Goal: Transaction & Acquisition: Purchase product/service

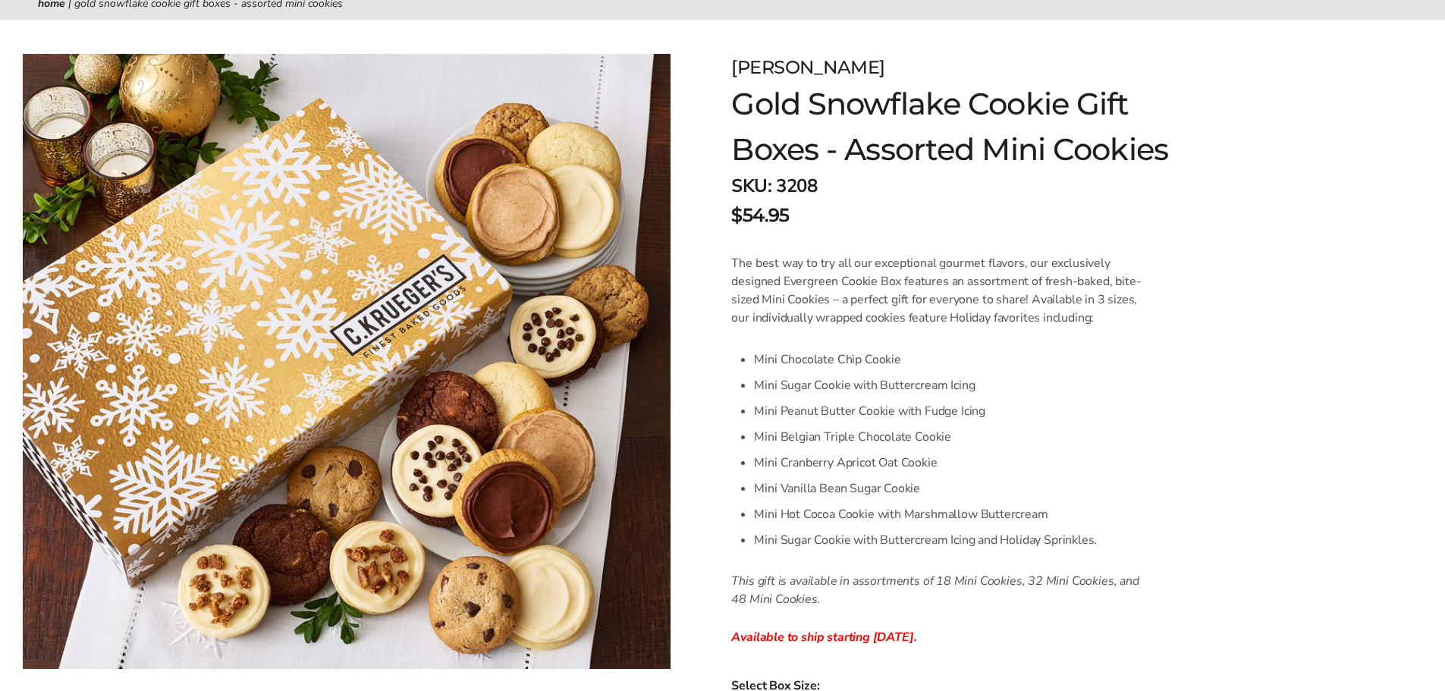
scroll to position [152, 0]
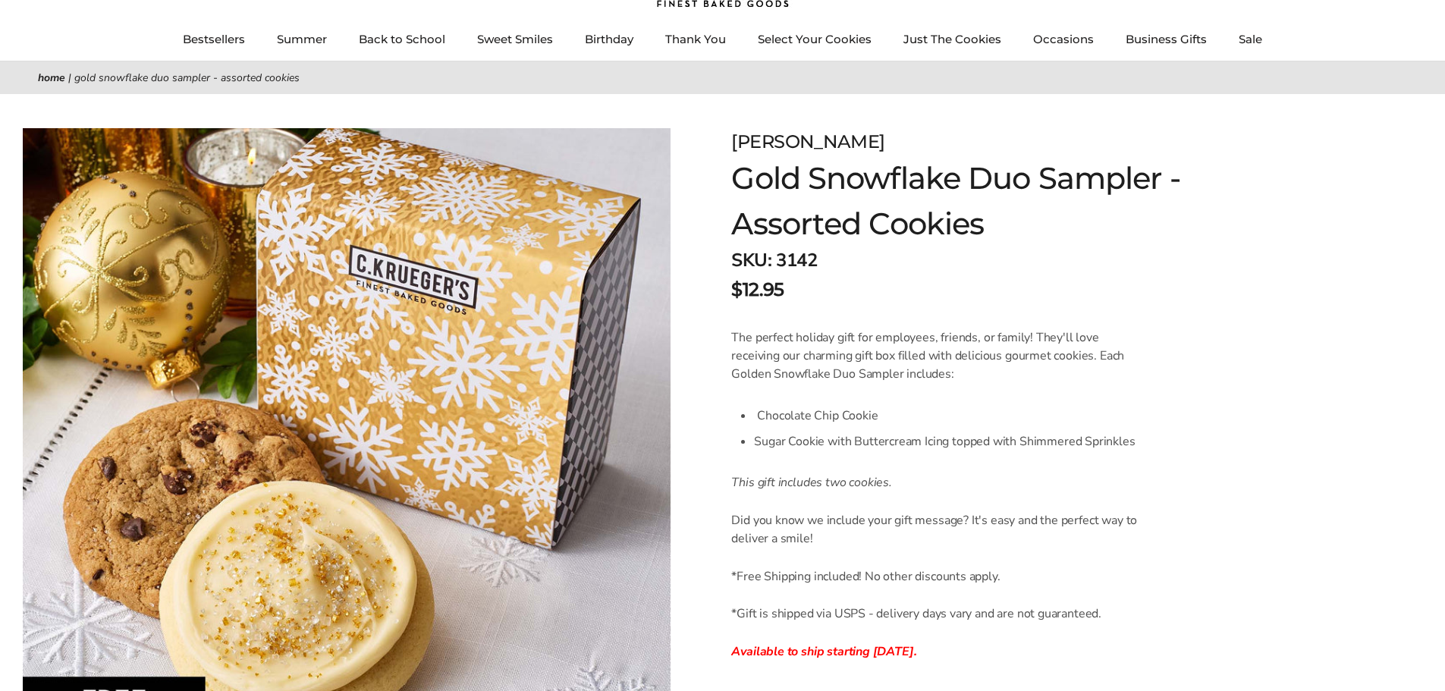
scroll to position [76, 0]
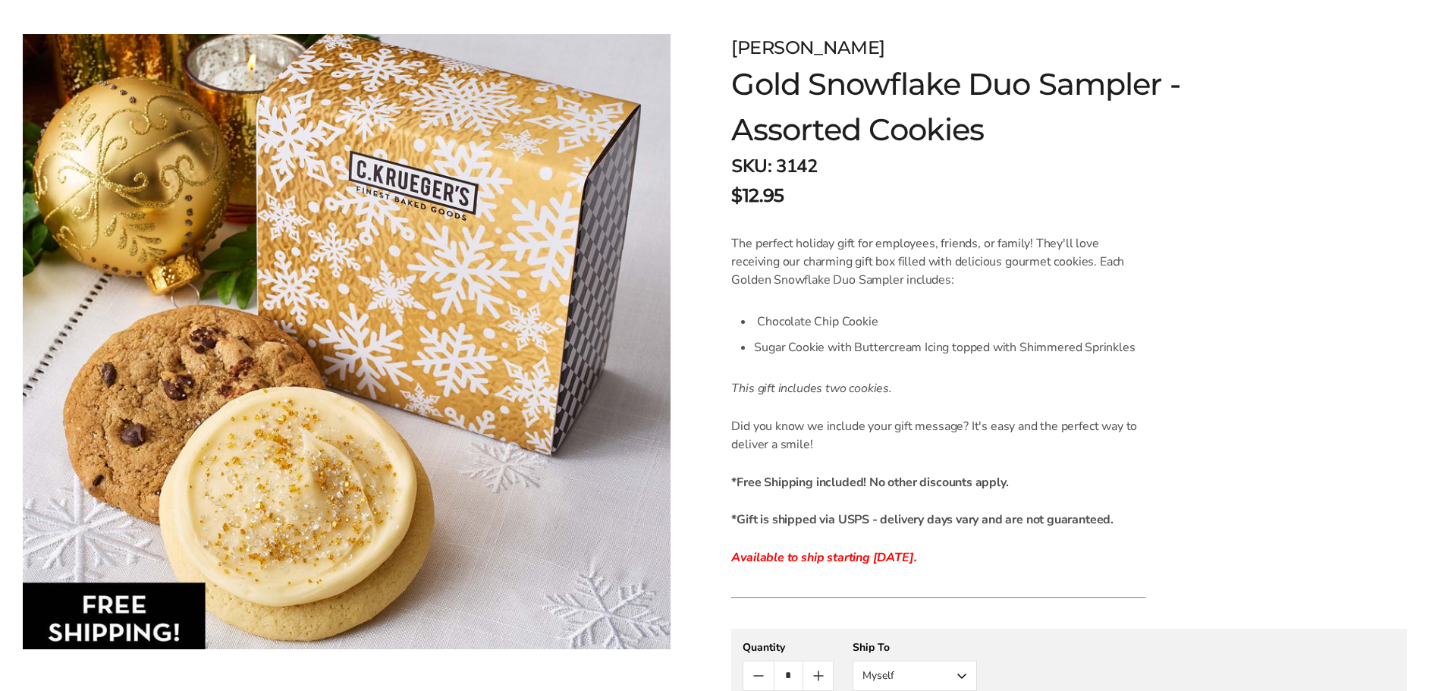
scroll to position [228, 0]
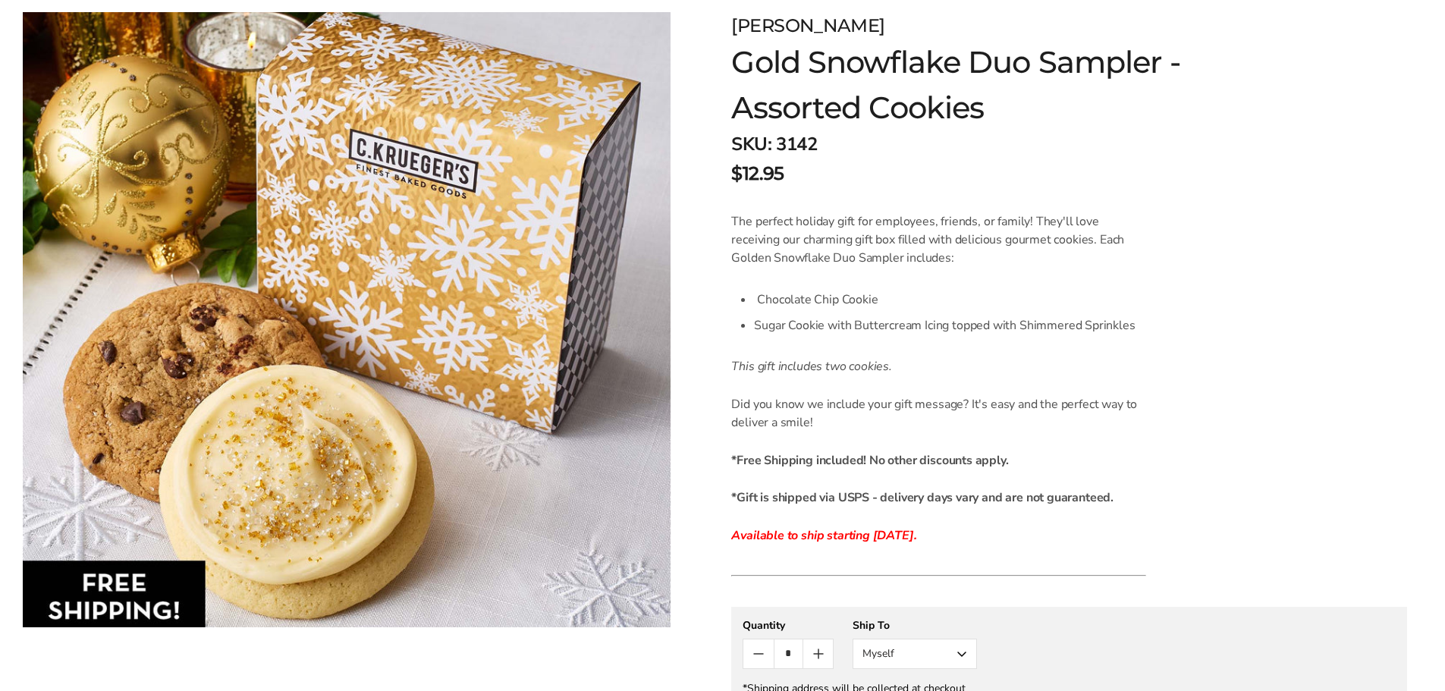
click at [1081, 350] on div "The perfect holiday gift for employees, friends, or family! They'll love receiv…" at bounding box center [938, 378] width 415 height 332
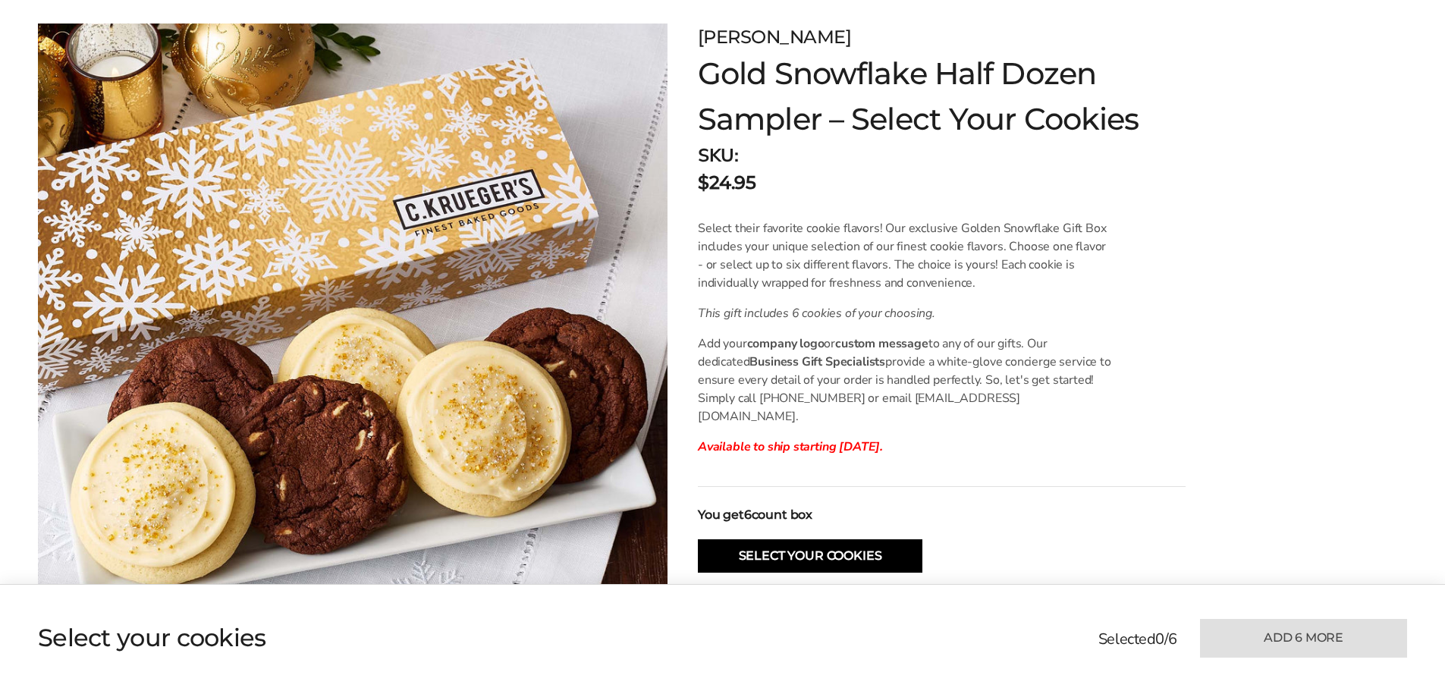
scroll to position [228, 0]
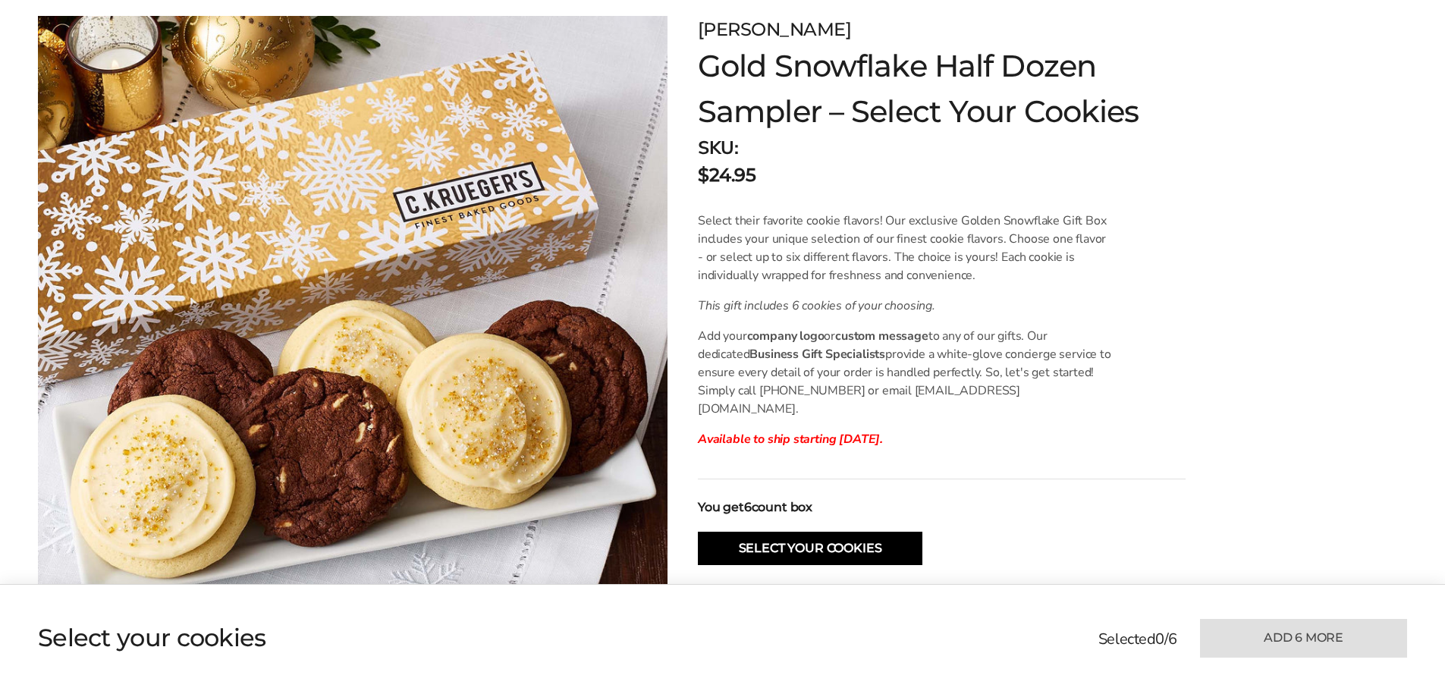
click at [1082, 430] on p "Available to ship starting [DATE]." at bounding box center [905, 439] width 415 height 18
click at [1035, 402] on div "Select their favorite cookie flavors! Our exclusive Golden Snowflake Gift Box i…" at bounding box center [905, 330] width 415 height 237
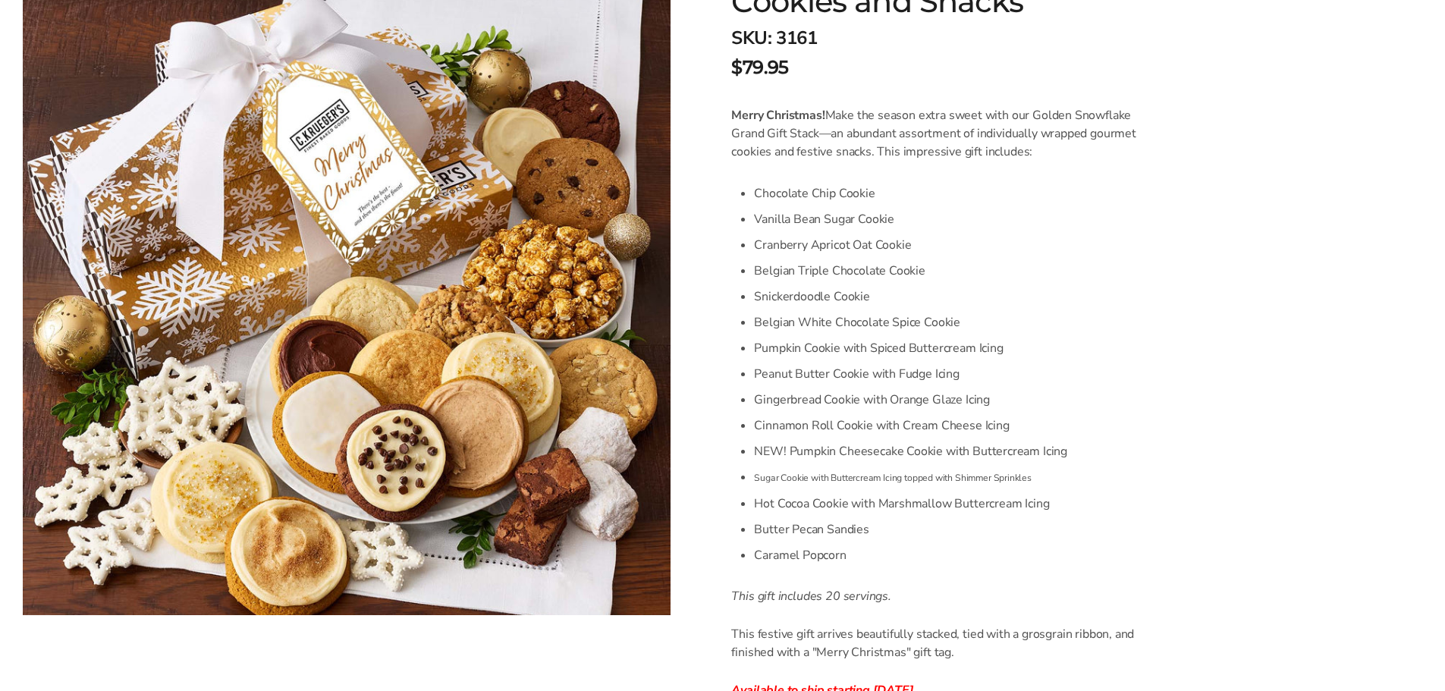
click at [1069, 185] on li "Chocolate Chip Cookie" at bounding box center [950, 194] width 392 height 26
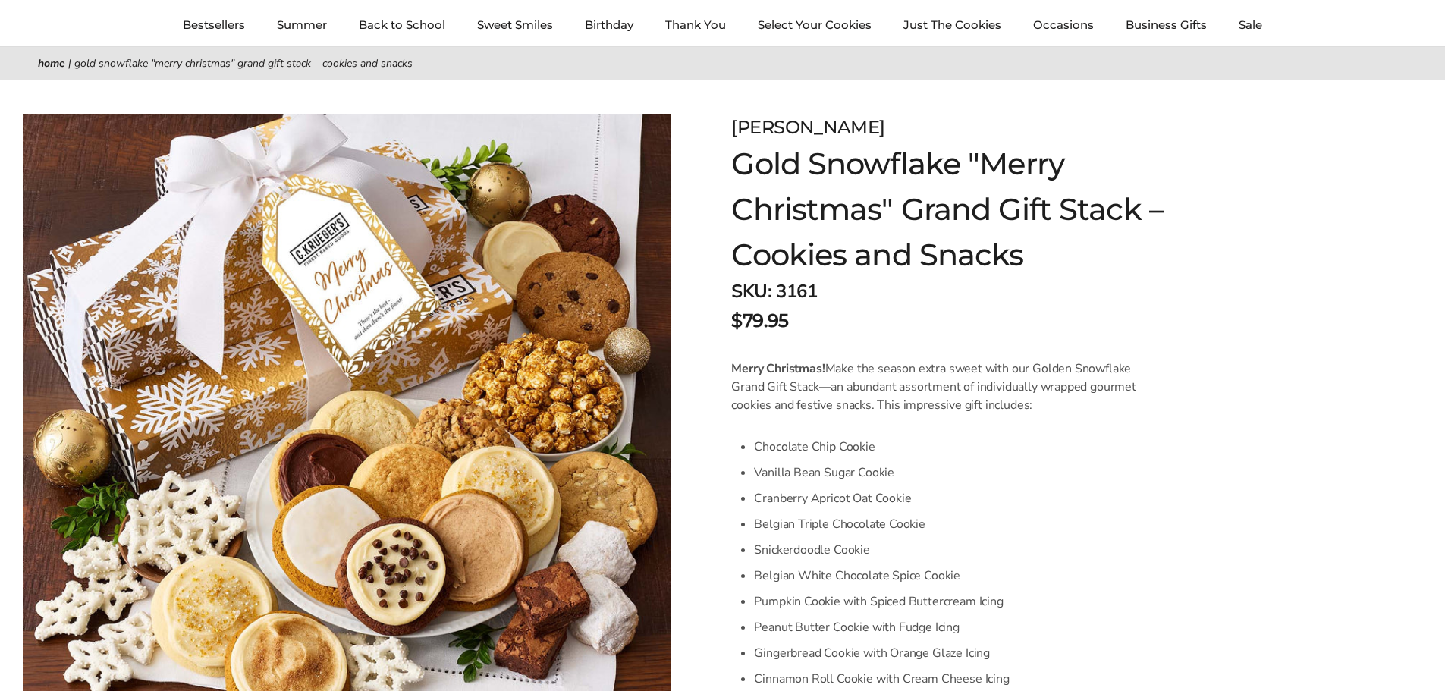
scroll to position [76, 0]
